Goal: Use online tool/utility: Utilize a website feature to perform a specific function

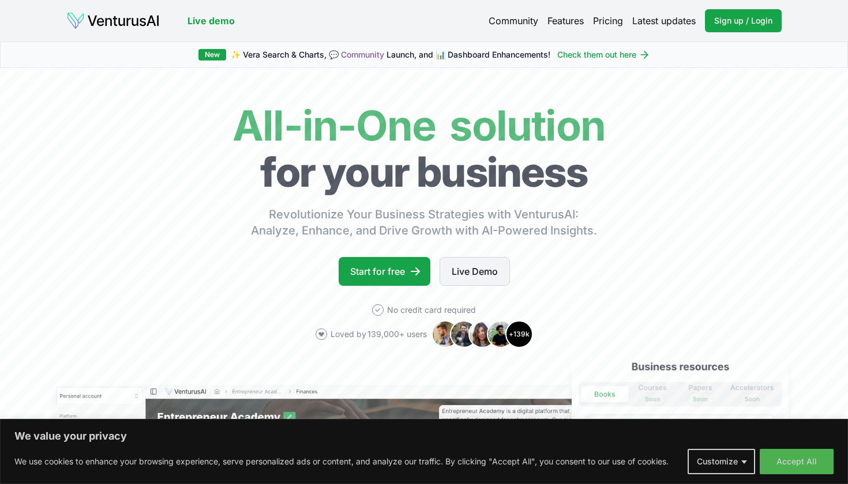
click at [487, 273] on link "Live Demo" at bounding box center [474, 271] width 70 height 29
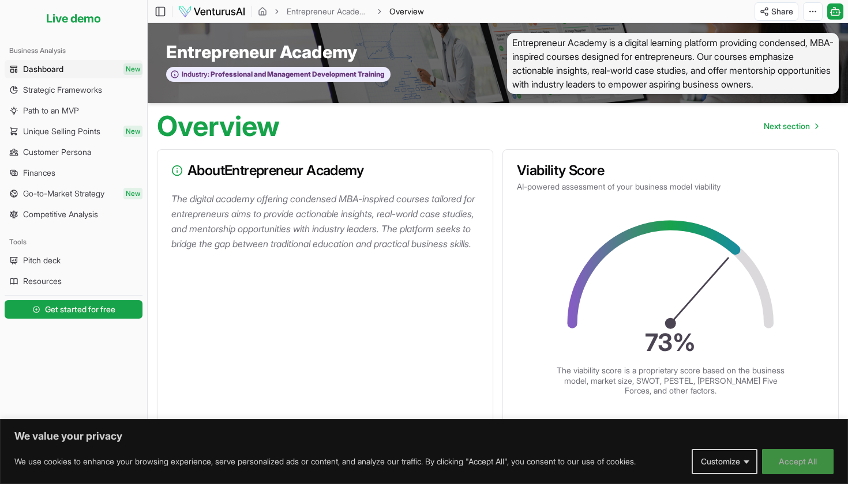
click at [795, 463] on button "Accept All" at bounding box center [798, 461] width 72 height 25
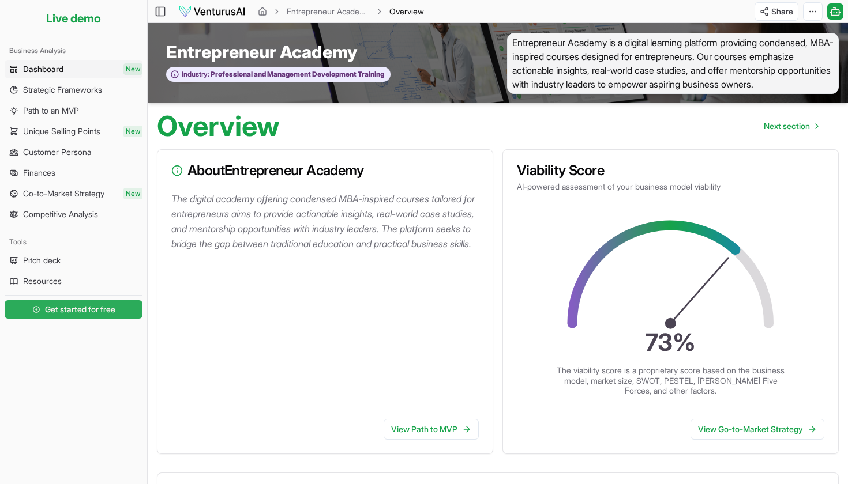
click at [52, 312] on span "Get started for free" at bounding box center [80, 310] width 70 height 12
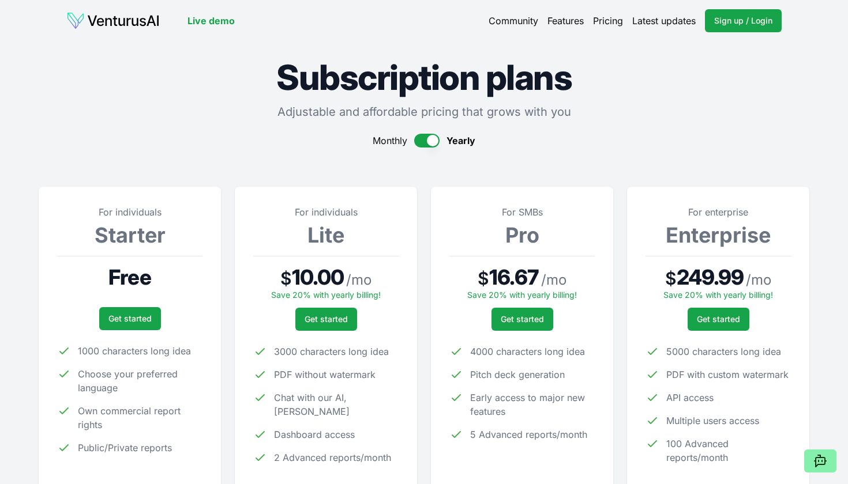
scroll to position [94, 0]
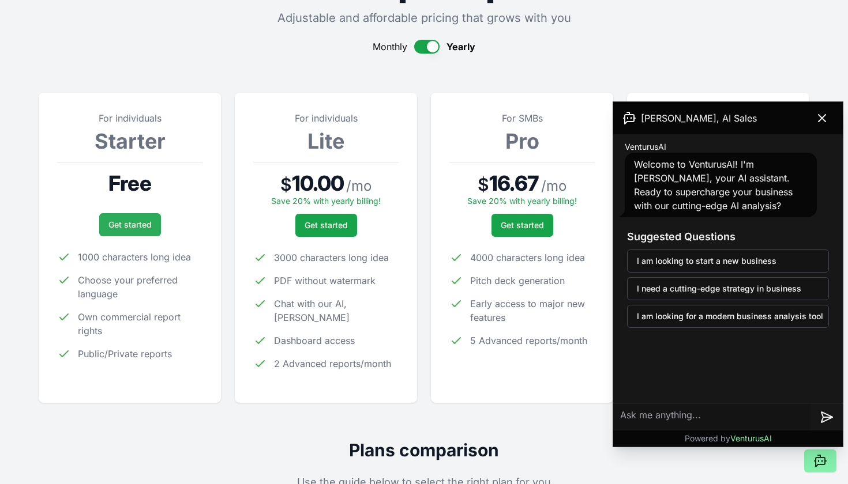
click at [126, 228] on link "Get started" at bounding box center [130, 224] width 62 height 23
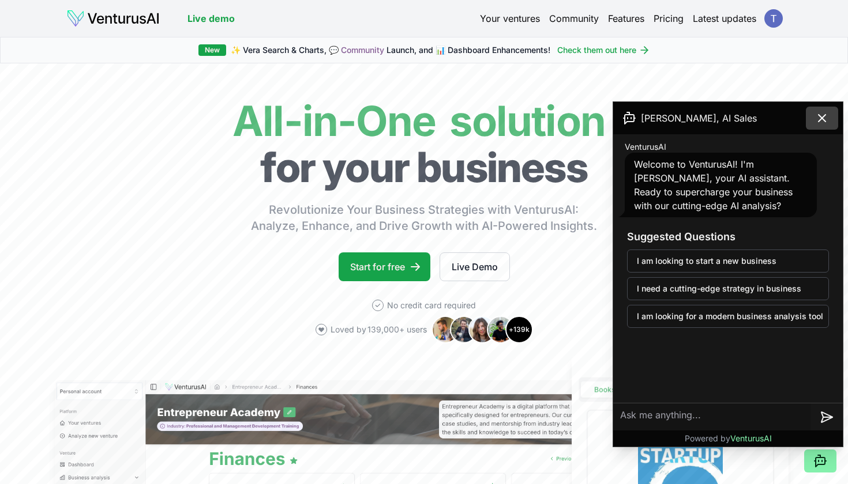
click at [824, 114] on icon at bounding box center [822, 118] width 14 height 14
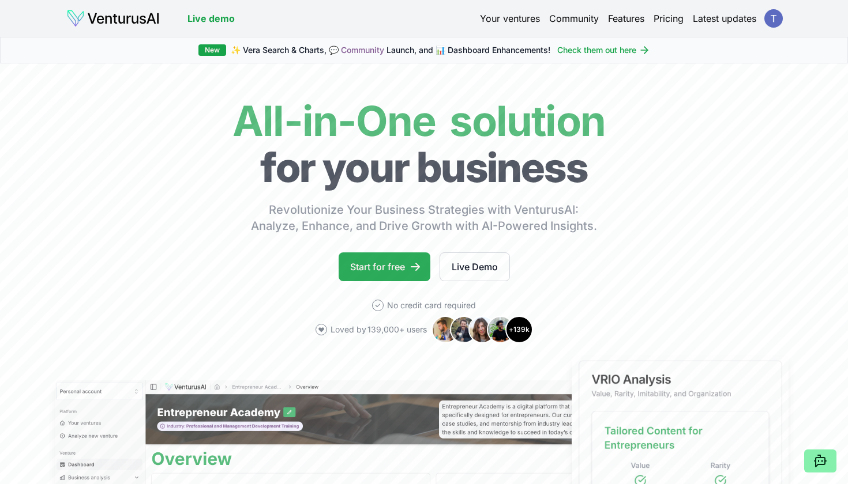
click at [385, 278] on link "Start for free" at bounding box center [385, 267] width 92 height 29
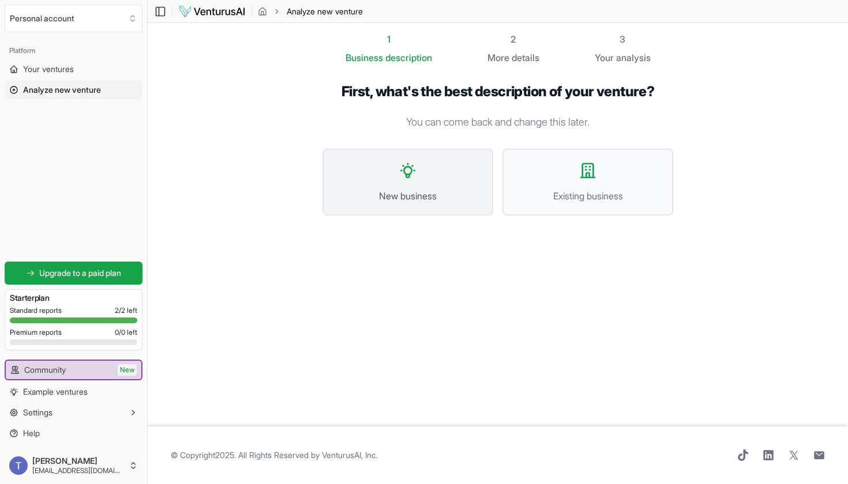
click at [405, 171] on icon at bounding box center [408, 170] width 18 height 18
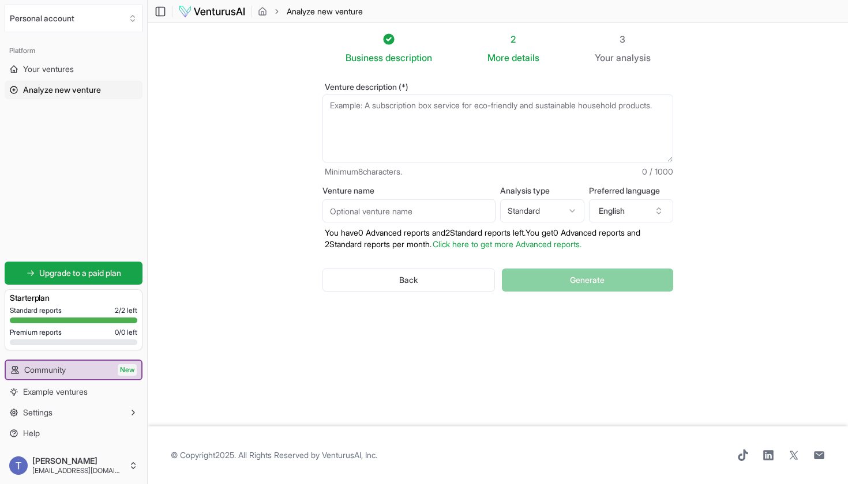
click at [403, 111] on textarea "Venture description (*)" at bounding box center [497, 129] width 351 height 68
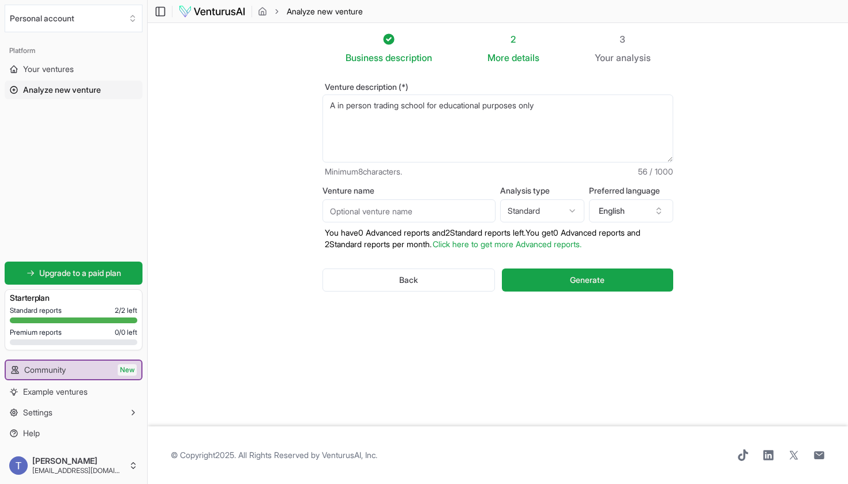
click at [571, 215] on html "Personal account Platform Your ventures Analyze new venture Get started for fre…" at bounding box center [424, 242] width 848 height 484
click at [566, 110] on textarea "A in person trading school for educational purposes only" at bounding box center [497, 129] width 351 height 68
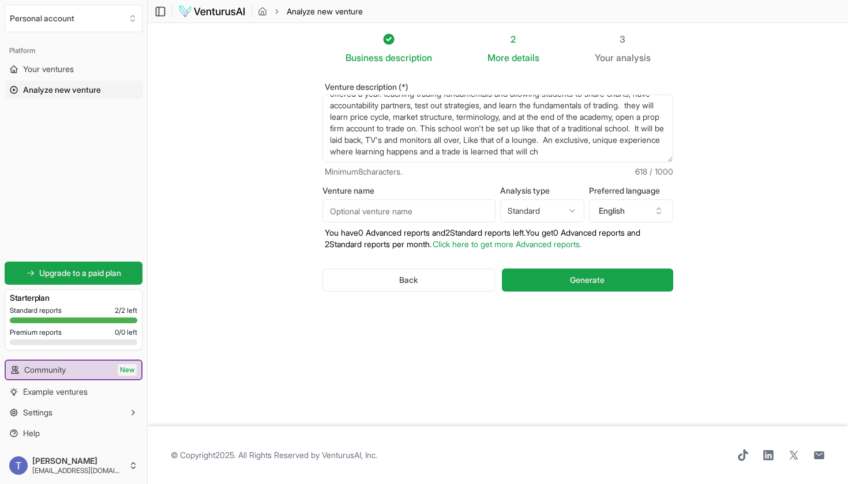
scroll to position [29, 0]
type textarea "A in person trading school for educational purposes only where 2 12-week academ…"
click at [593, 278] on span "Generate" at bounding box center [587, 281] width 35 height 12
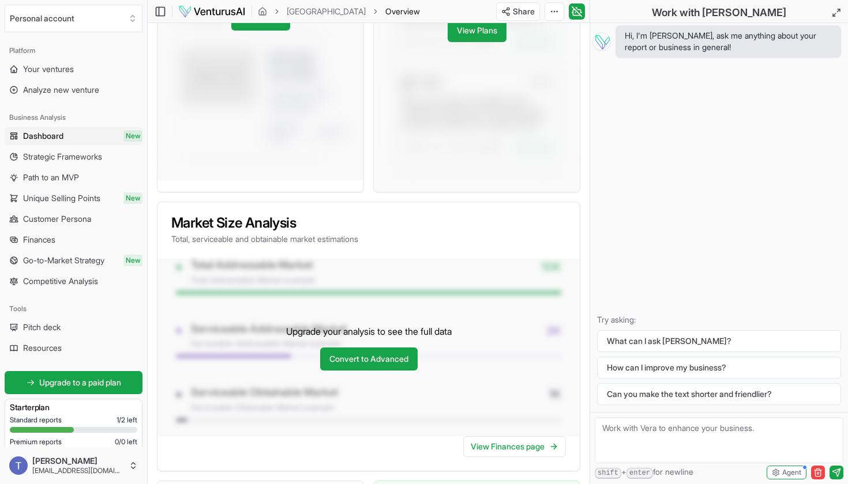
scroll to position [875, 0]
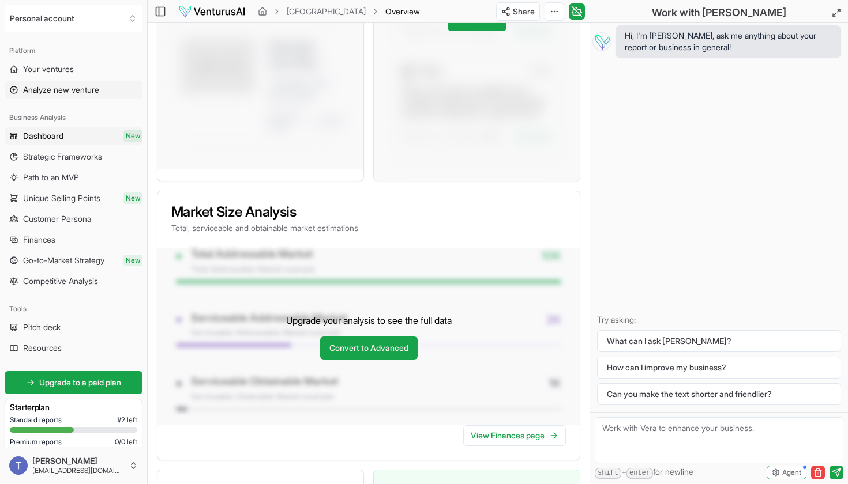
click at [111, 95] on link "Analyze new venture" at bounding box center [74, 90] width 138 height 18
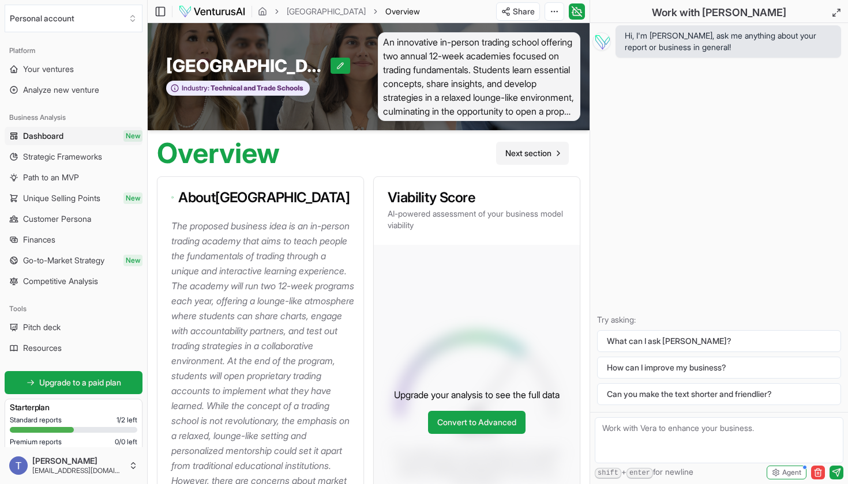
click at [533, 155] on span "Next section" at bounding box center [528, 154] width 46 height 12
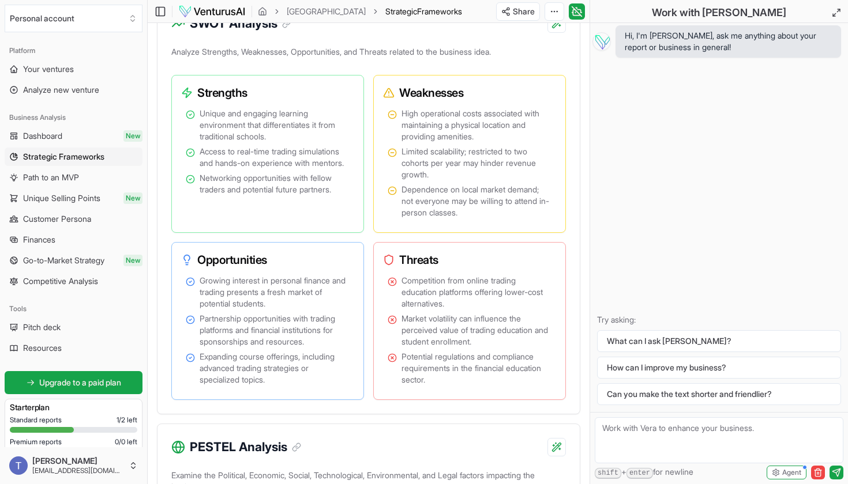
scroll to position [908, 0]
drag, startPoint x: 493, startPoint y: 232, endPoint x: 443, endPoint y: 239, distance: 50.0
click at [443, 232] on div "Weaknesses High operational costs associated with maintaining a physical locati…" at bounding box center [469, 153] width 193 height 158
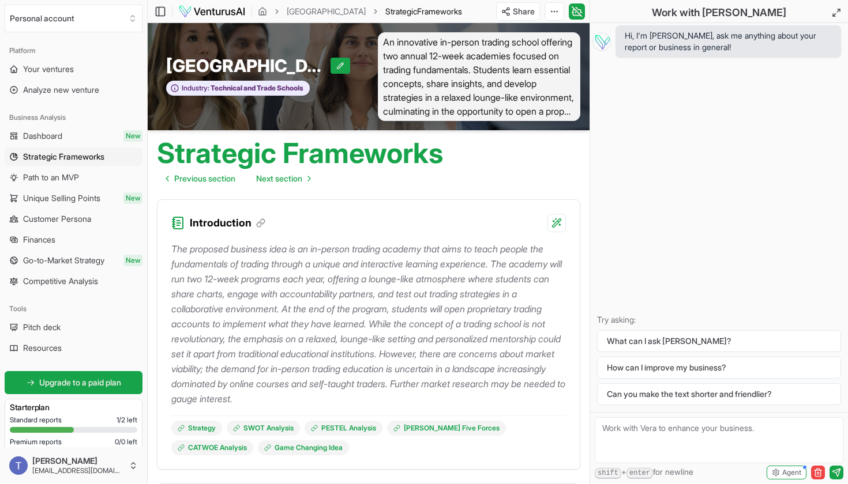
scroll to position [0, 0]
